Goal: Navigation & Orientation: Find specific page/section

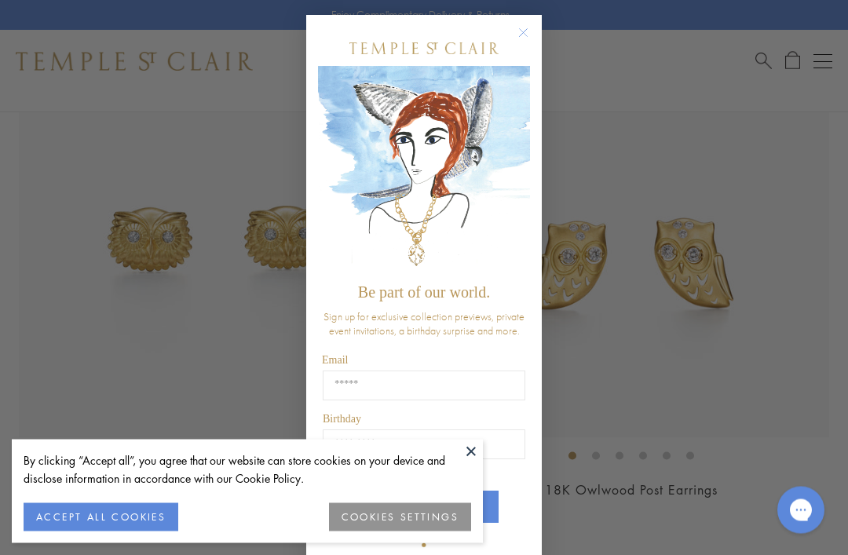
scroll to position [249, 0]
click at [521, 38] on circle "Close dialog" at bounding box center [523, 33] width 19 height 19
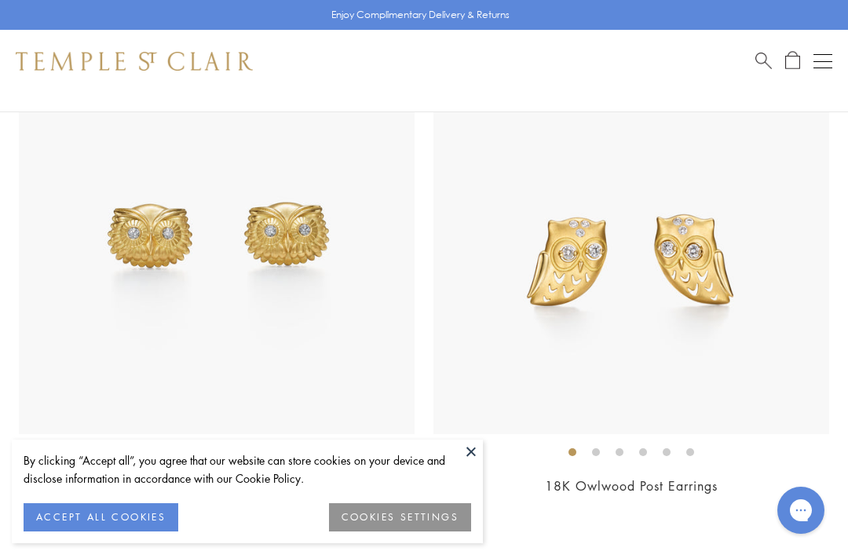
click at [473, 463] on button at bounding box center [471, 452] width 24 height 24
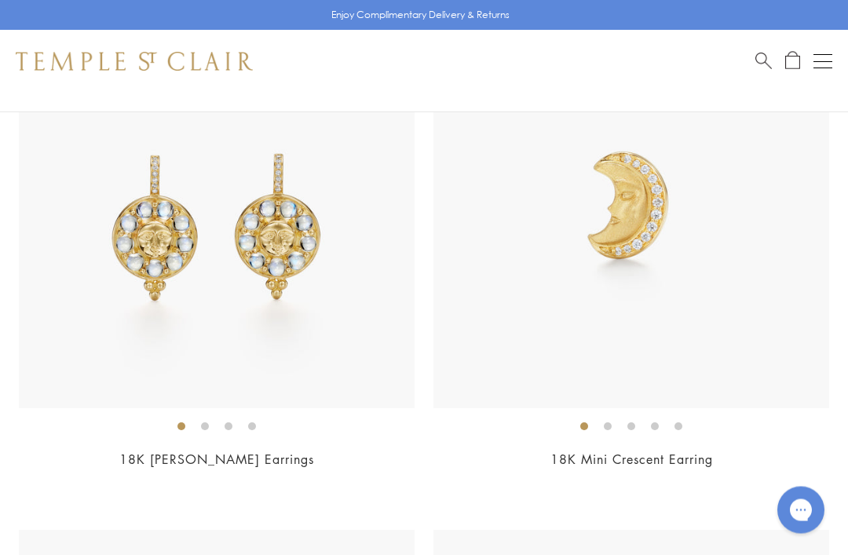
scroll to position [1828, 0]
click at [301, 277] on img at bounding box center [217, 211] width 396 height 396
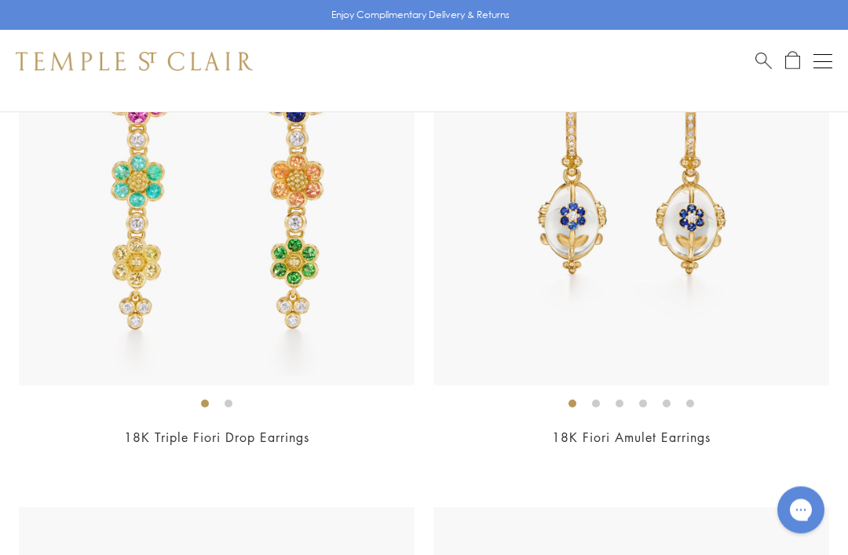
scroll to position [7034, 0]
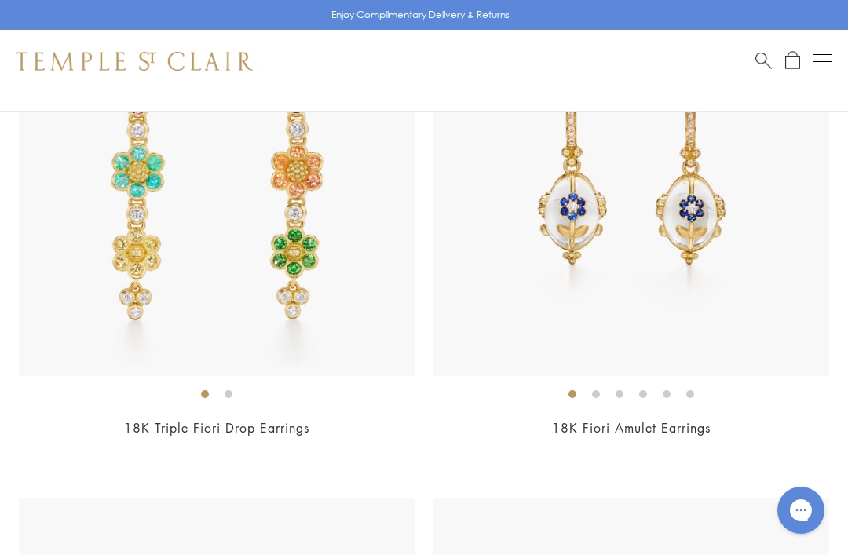
click at [803, 392] on ol at bounding box center [631, 394] width 396 height 20
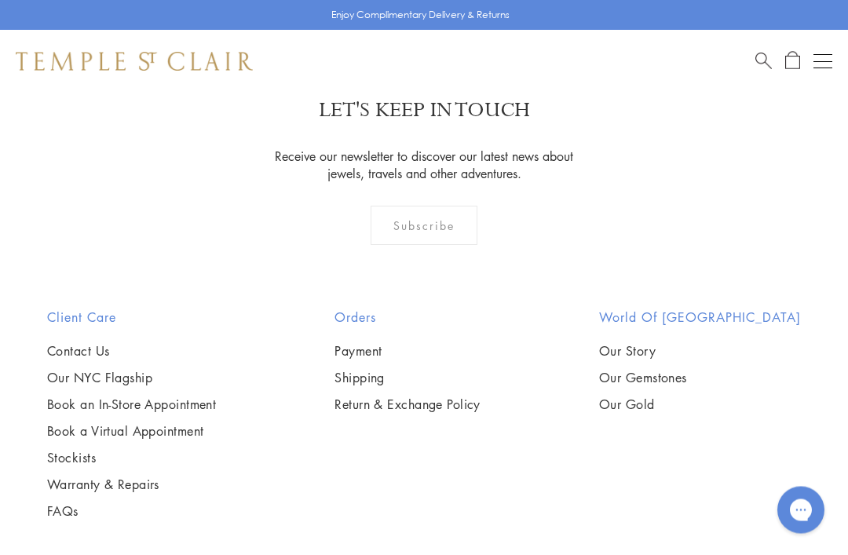
scroll to position [13816, 0]
click at [694, 342] on link "Our Story" at bounding box center [700, 350] width 202 height 17
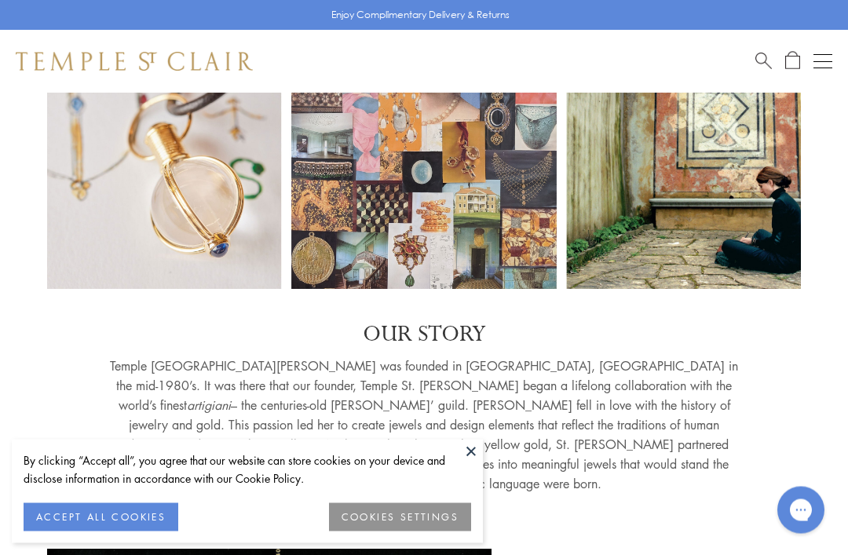
scroll to position [107, 0]
click at [477, 463] on button at bounding box center [471, 452] width 24 height 24
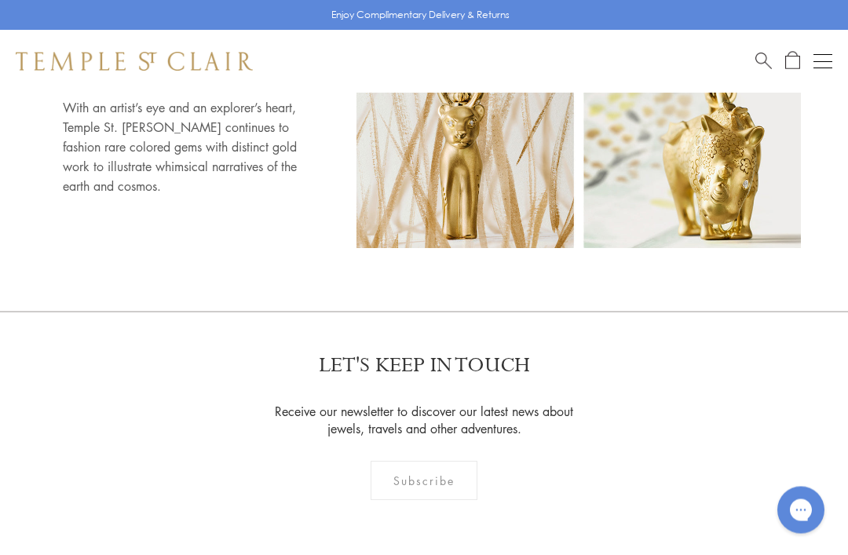
scroll to position [8067, 0]
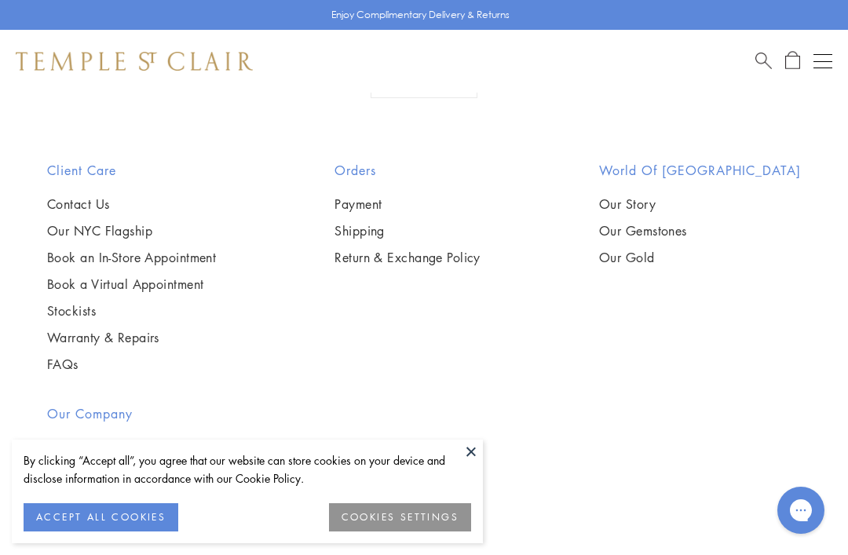
scroll to position [1412, 0]
